Goal: Information Seeking & Learning: Understand process/instructions

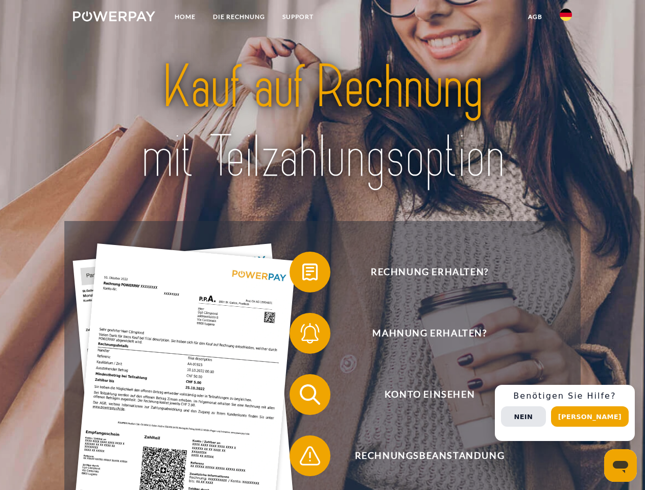
click at [114, 18] on img at bounding box center [114, 16] width 82 height 10
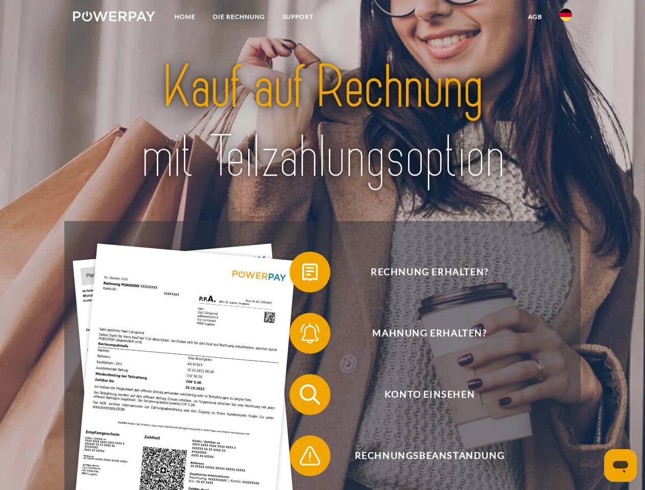
click at [566, 18] on img at bounding box center [566, 15] width 12 height 12
click at [535, 17] on link "agb" at bounding box center [535, 17] width 32 height 18
click at [302, 274] on span at bounding box center [294, 272] width 51 height 51
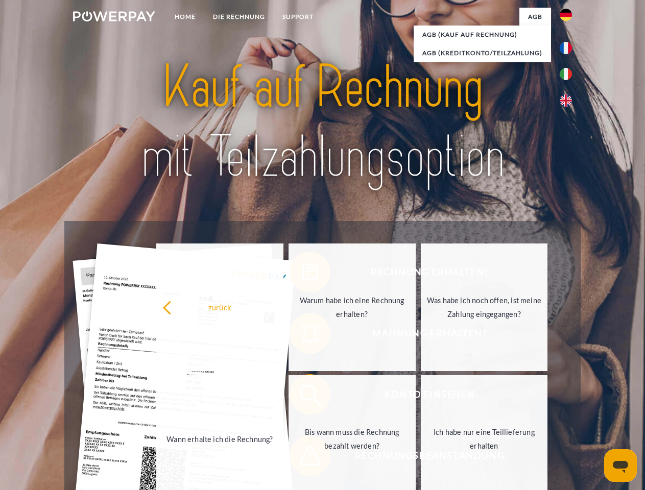
click at [302, 397] on link "Bis wann muss die Rechnung bezahlt werden?" at bounding box center [351, 439] width 127 height 128
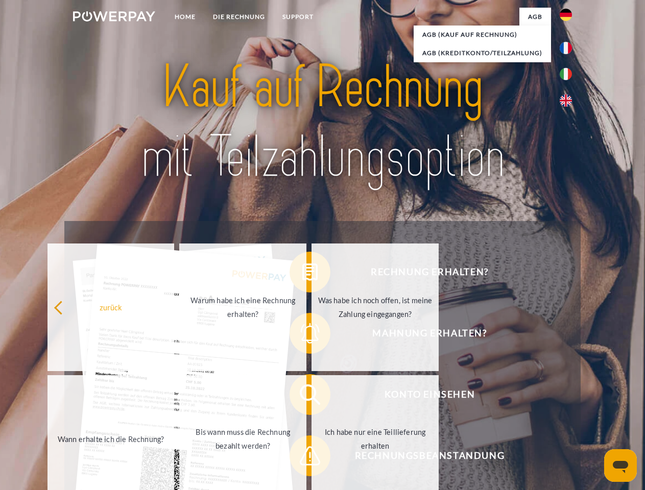
click at [302, 458] on span at bounding box center [294, 455] width 51 height 51
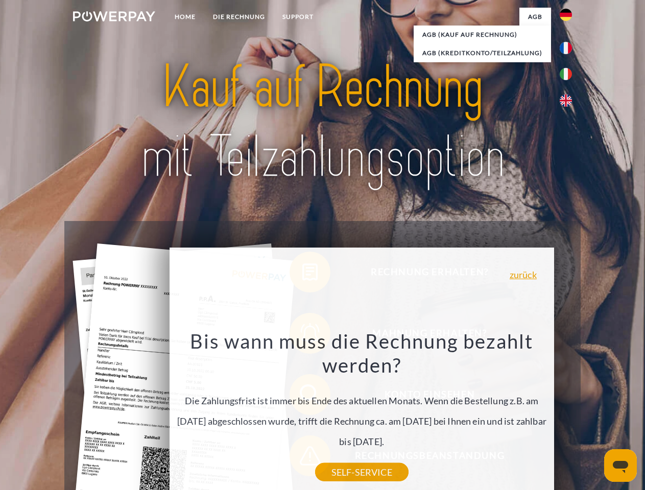
click at [568, 413] on div "Rechnung erhalten? Mahnung erhalten? Konto einsehen" at bounding box center [322, 425] width 516 height 408
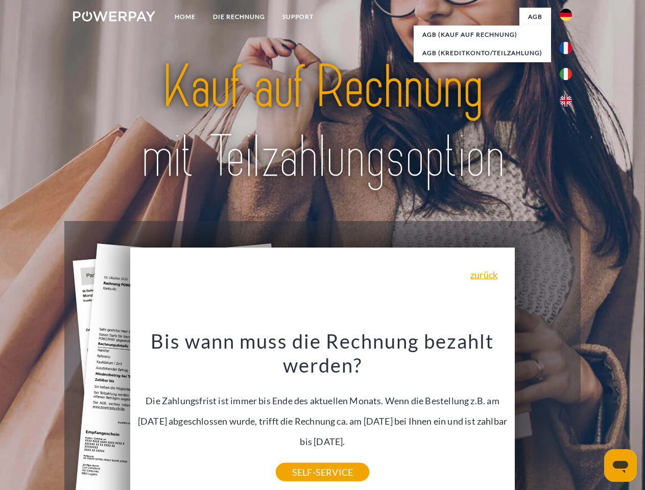
click at [543, 415] on span "Konto einsehen" at bounding box center [429, 394] width 250 height 41
click at [593, 417] on header "Home DIE RECHNUNG SUPPORT" at bounding box center [322, 352] width 645 height 705
